Goal: Find specific page/section: Find specific page/section

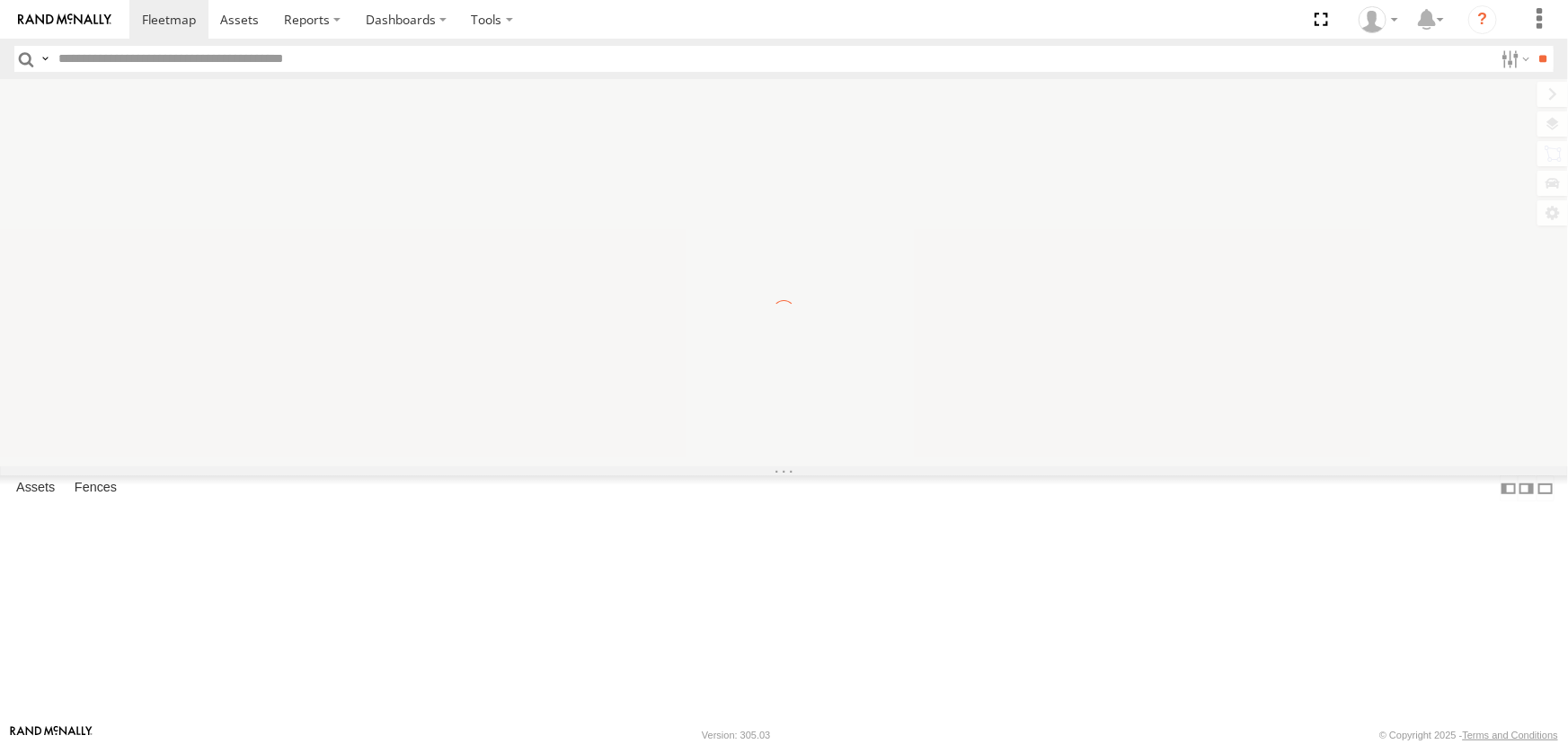
drag, startPoint x: 108, startPoint y: 61, endPoint x: 117, endPoint y: 63, distance: 9.2
click at [108, 61] on input "text" at bounding box center [773, 58] width 1442 height 26
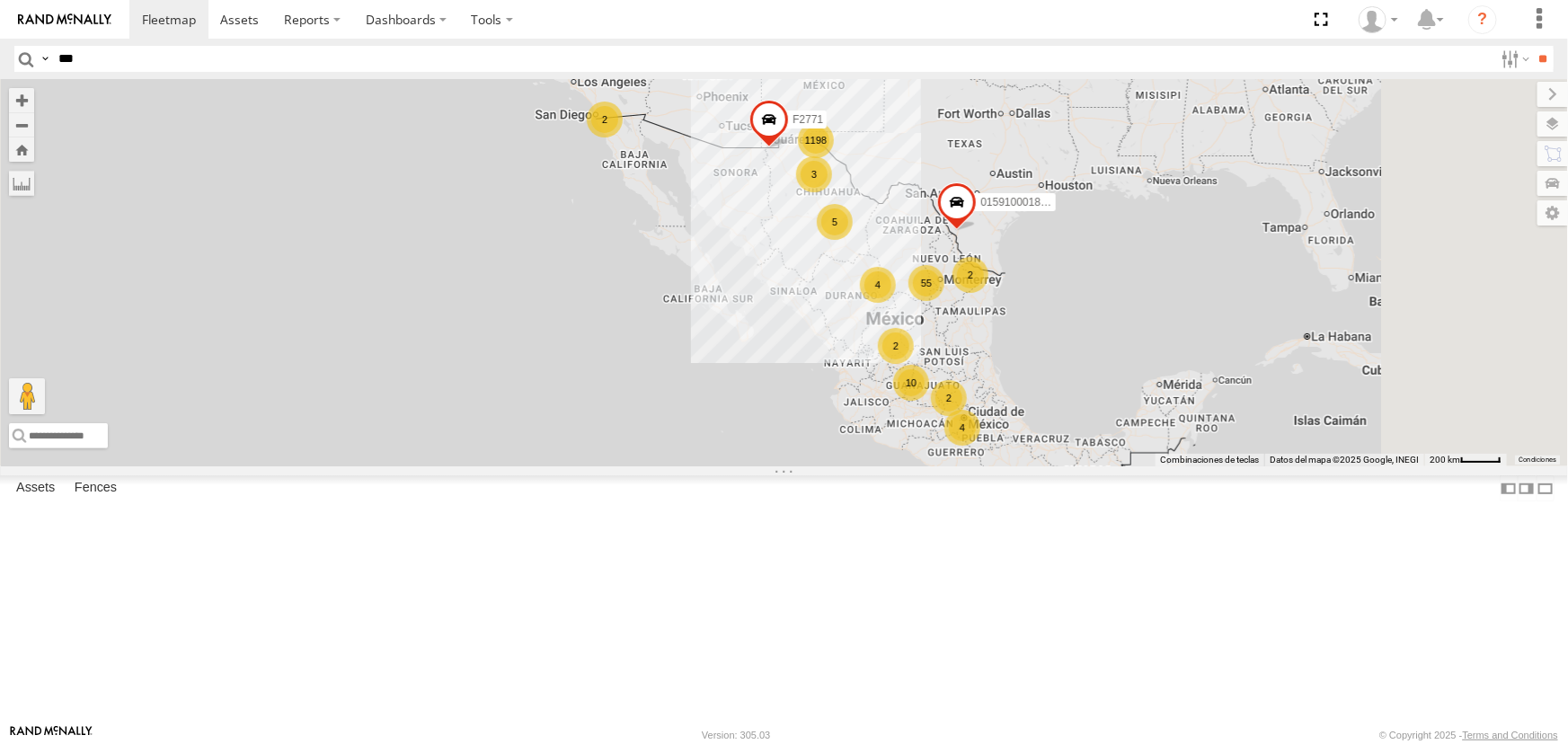
type input "***"
click at [1533, 46] on input "**" at bounding box center [1543, 58] width 21 height 26
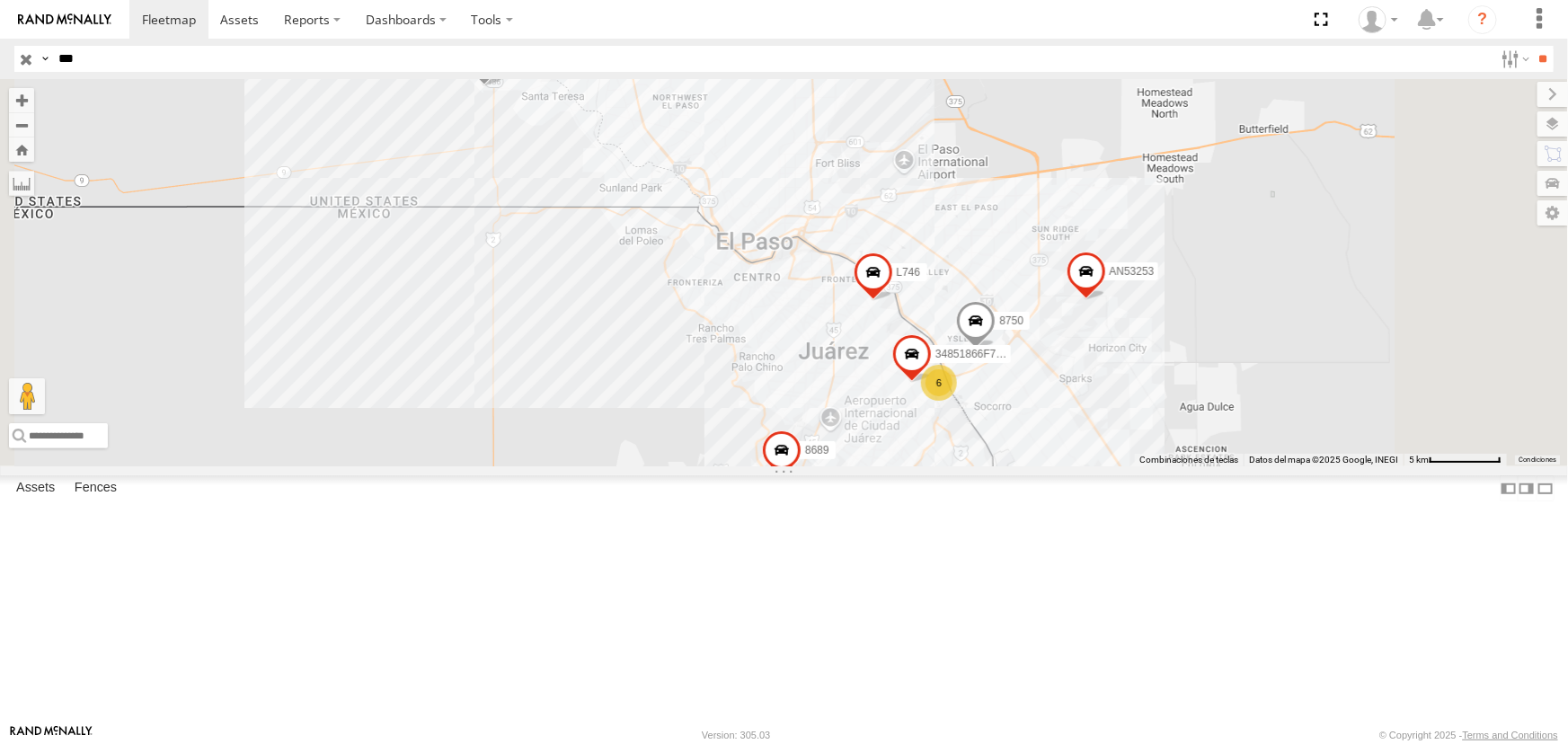
click at [20, 58] on input "button" at bounding box center [26, 58] width 24 height 26
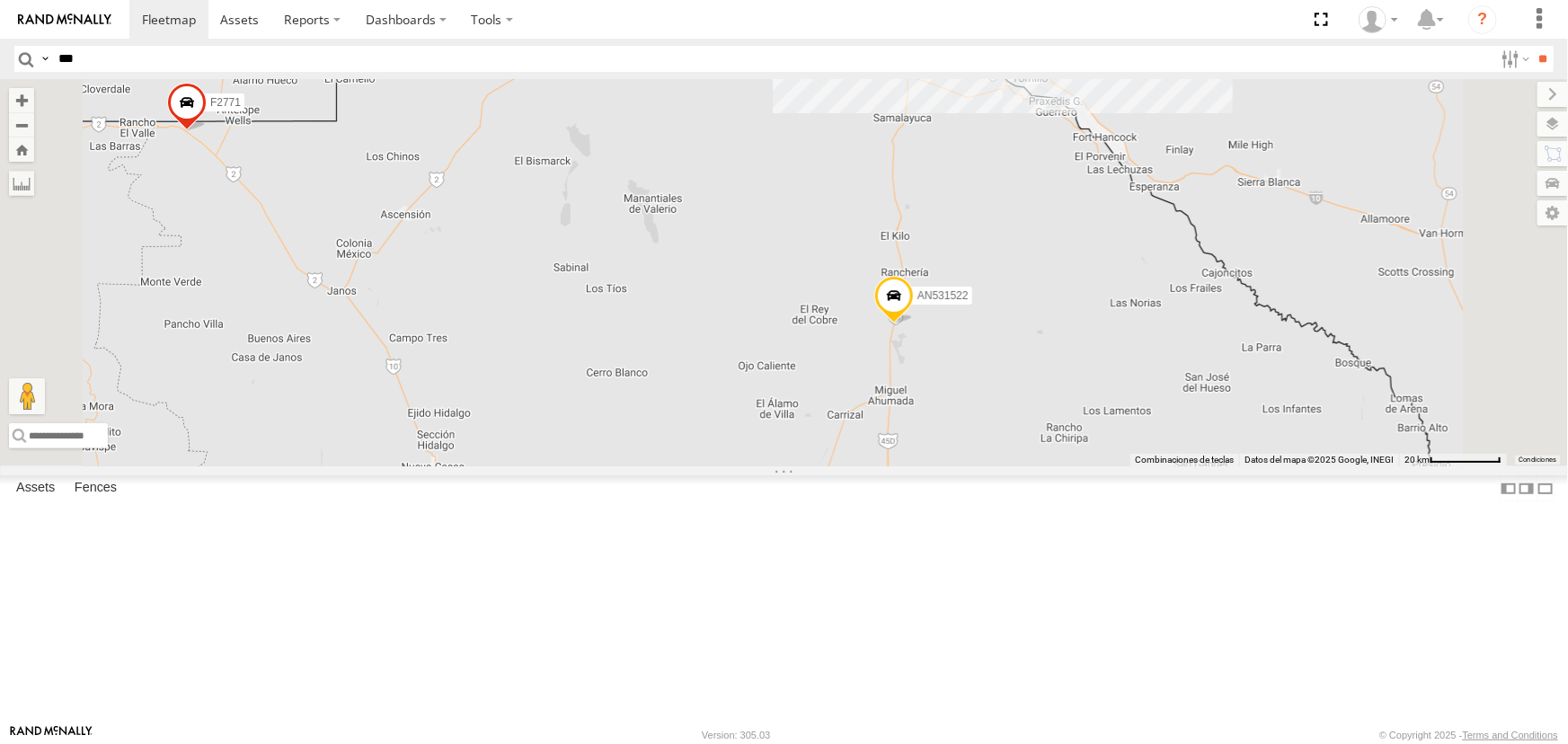
drag, startPoint x: 1228, startPoint y: 222, endPoint x: 1239, endPoint y: 350, distance: 128.5
click at [1239, 348] on div "AN57175 AN531651 015910001811580 F2771 AN535203 AN53113 015910001845018 AN53320…" at bounding box center [784, 272] width 1568 height 387
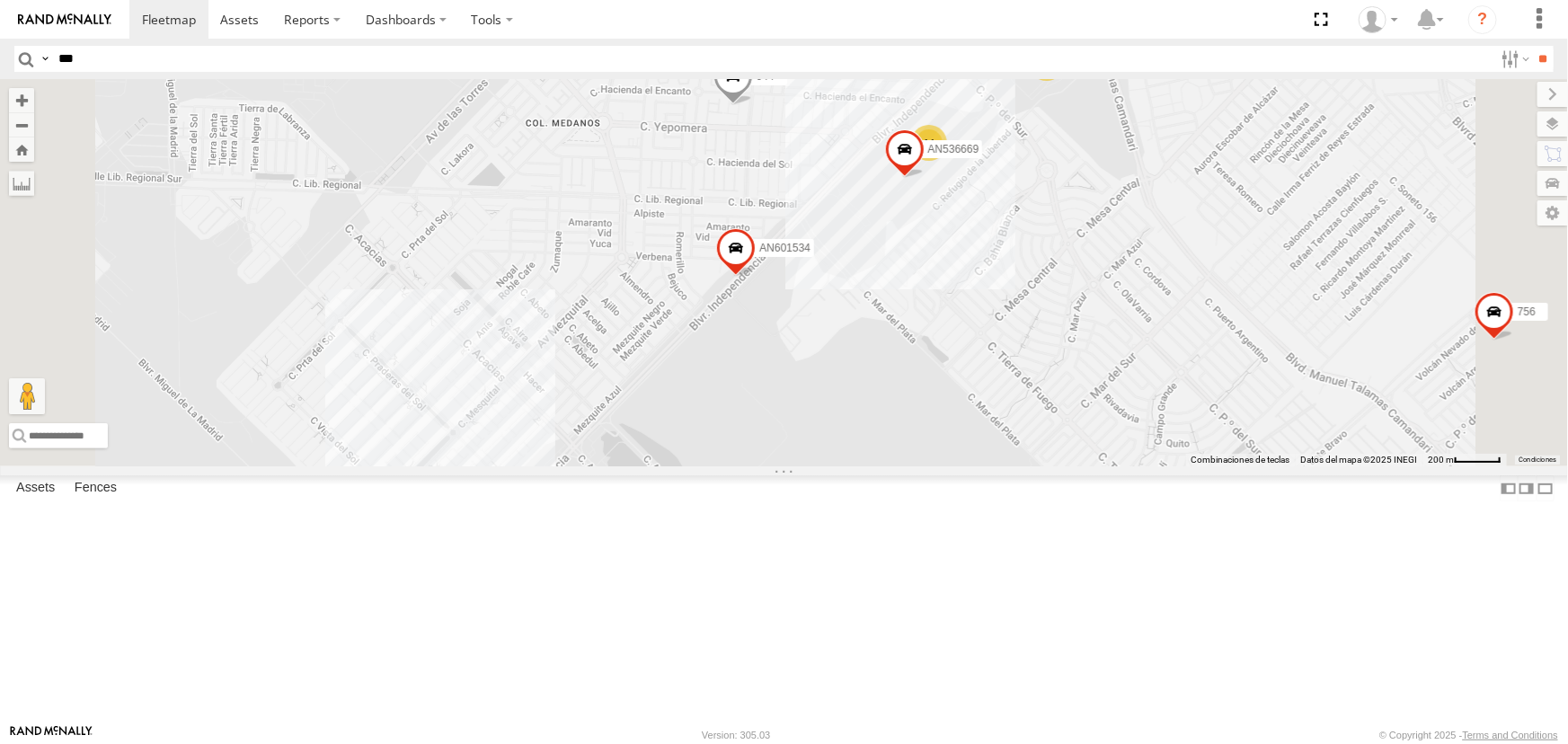
click at [753, 105] on span at bounding box center [733, 80] width 40 height 49
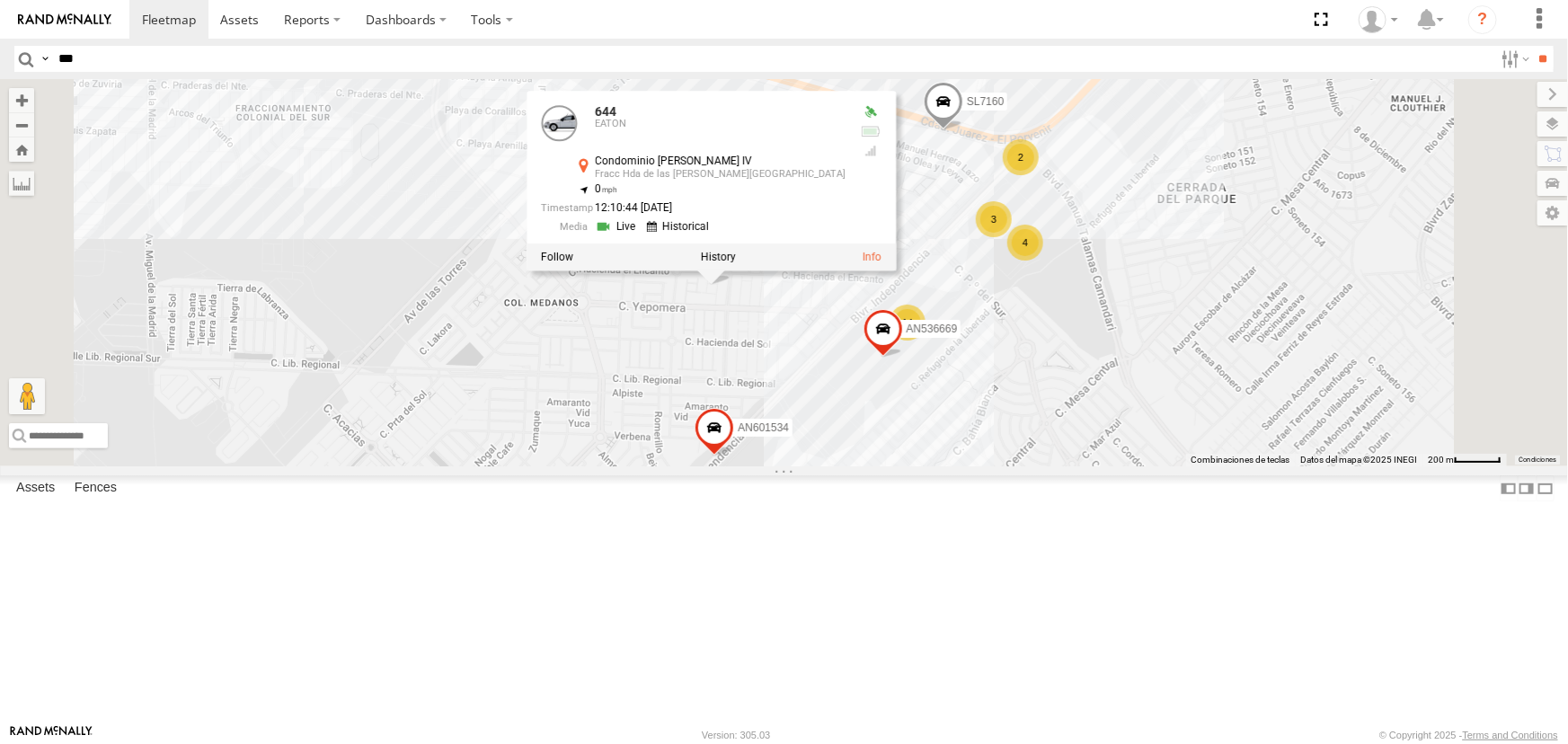
drag, startPoint x: 880, startPoint y: 340, endPoint x: 862, endPoint y: 496, distance: 157.0
click at [862, 466] on div "AN57175 AN531651 015910001811580 F2771 AN535203 AN53113 015910001845018 AN53320…" at bounding box center [784, 272] width 1568 height 387
click at [640, 235] on link at bounding box center [617, 227] width 46 height 17
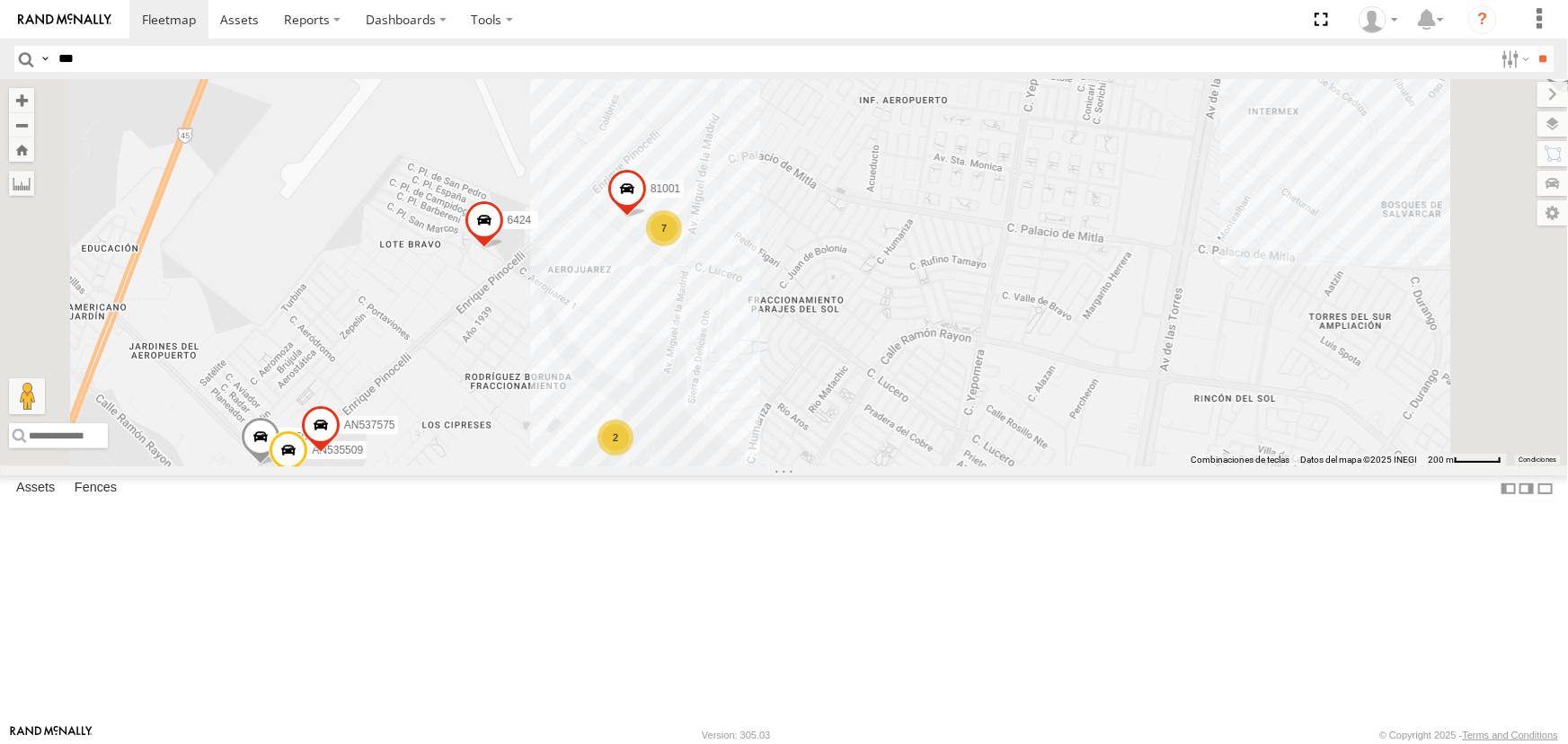
click at [503, 248] on span at bounding box center [483, 224] width 40 height 49
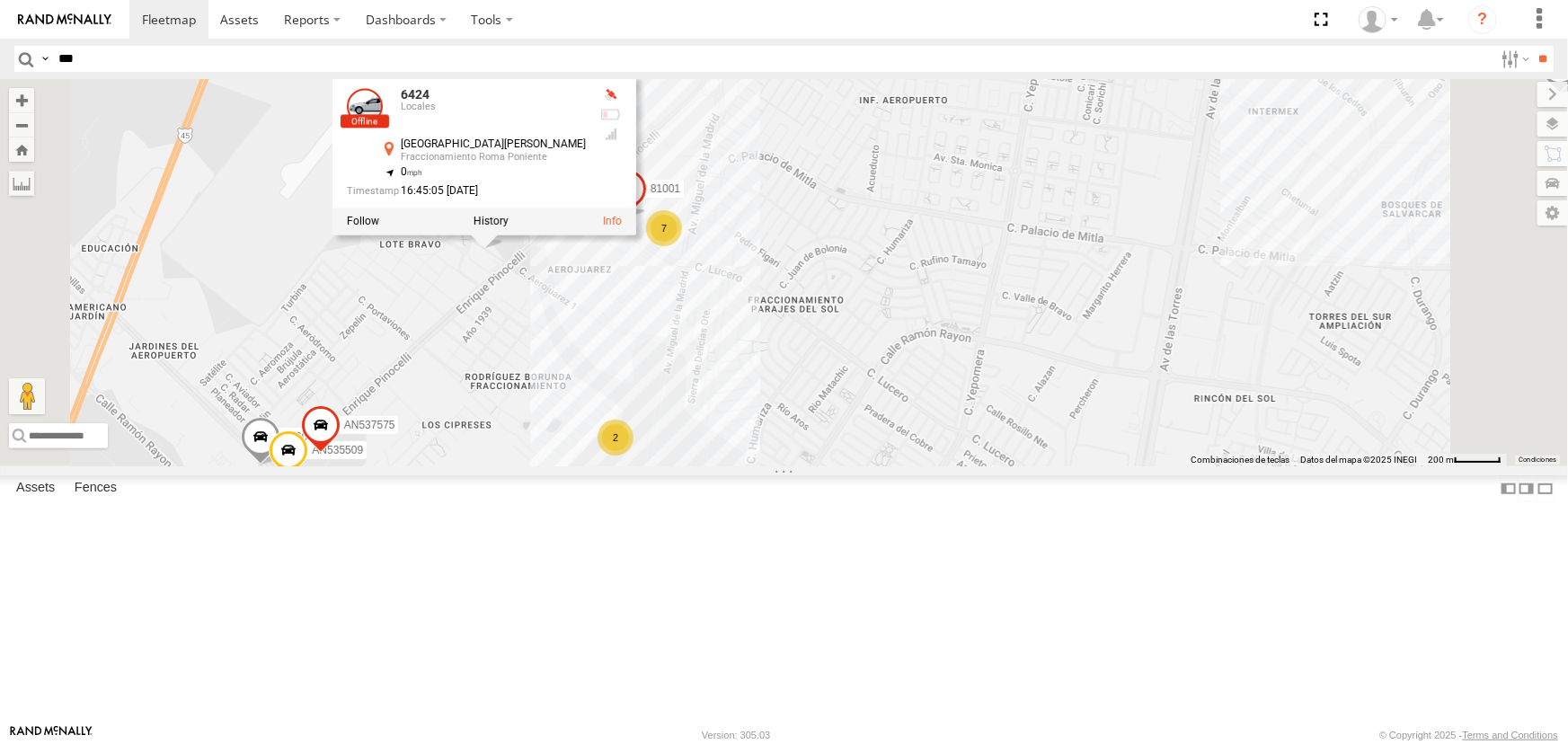
click at [967, 398] on div "AN601534 644 6424 NISSAN 063 3485186707C0 756 845 AN53575 AN532021 AN538825 L67…" at bounding box center [784, 272] width 1568 height 387
